Goal: Task Accomplishment & Management: Complete application form

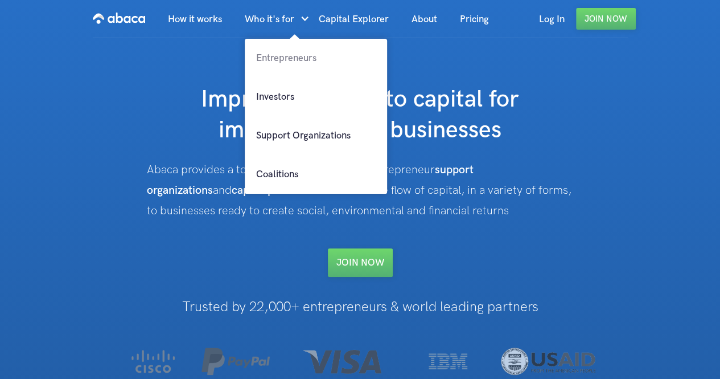
click at [285, 59] on link "Entrepreneurs" at bounding box center [316, 58] width 142 height 39
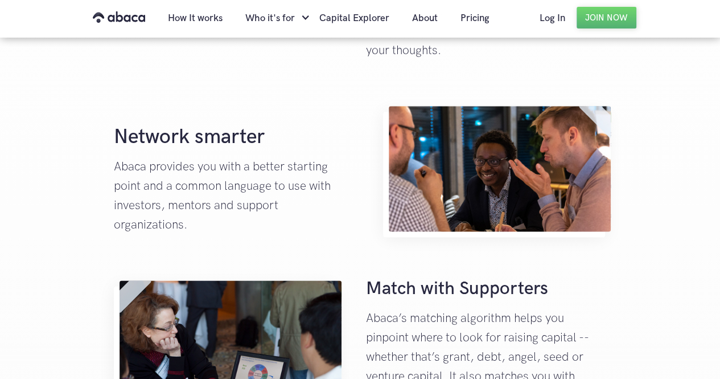
scroll to position [670, 0]
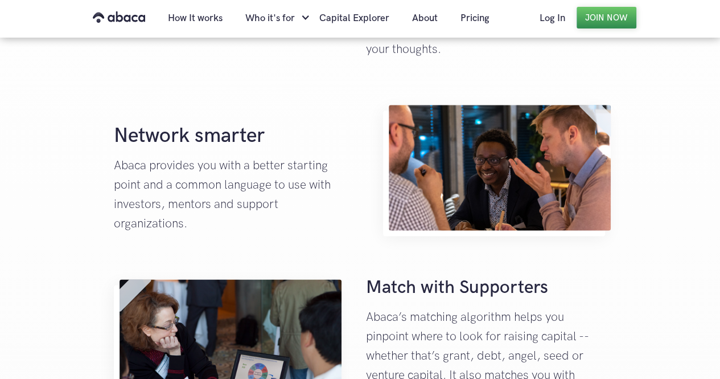
click at [602, 21] on link "Join Now" at bounding box center [607, 18] width 60 height 22
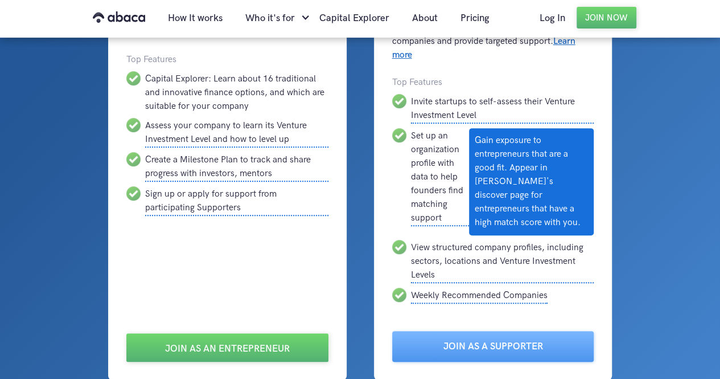
scroll to position [167, 0]
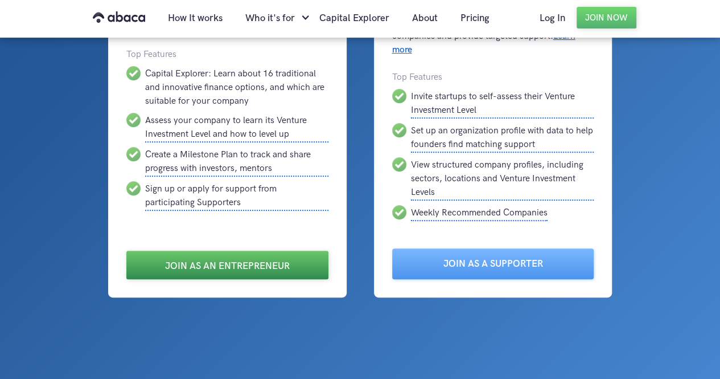
click at [244, 265] on link "Join as an Entrepreneur" at bounding box center [227, 265] width 202 height 28
